Goal: Task Accomplishment & Management: Manage account settings

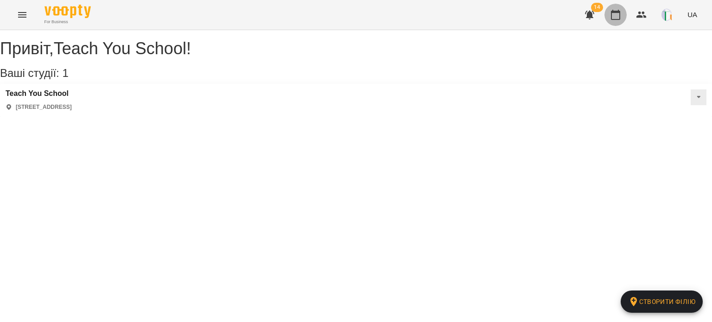
click at [620, 16] on icon "button" at bounding box center [615, 14] width 11 height 11
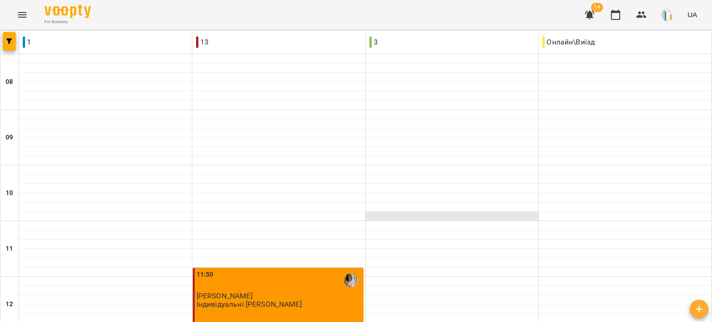
scroll to position [152, 0]
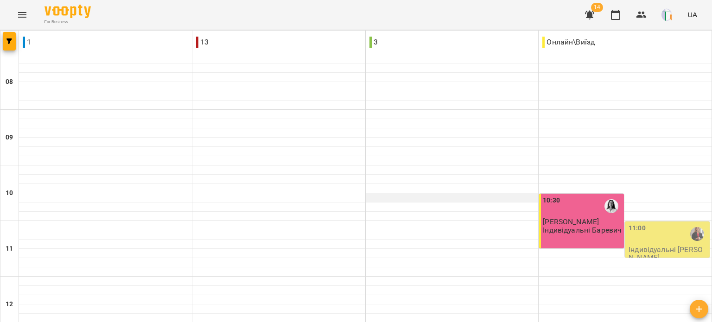
scroll to position [356, 0]
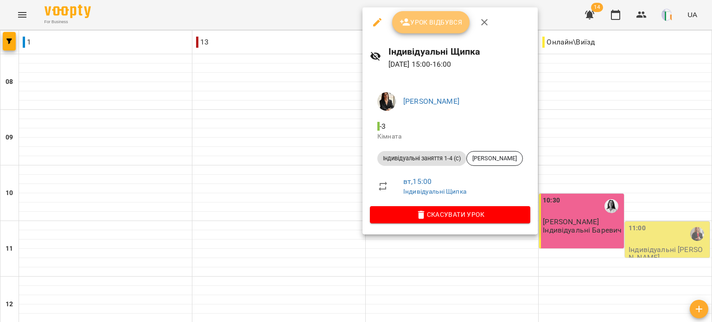
click at [435, 20] on span "Урок відбувся" at bounding box center [431, 22] width 63 height 11
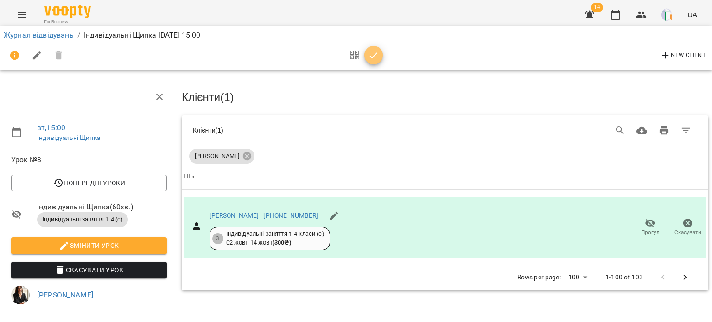
click at [379, 52] on span "button" at bounding box center [374, 55] width 19 height 11
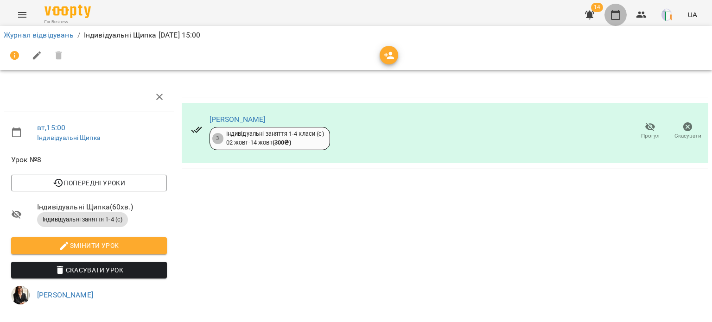
click at [620, 14] on icon "button" at bounding box center [615, 15] width 9 height 10
